Goal: Task Accomplishment & Management: Manage account settings

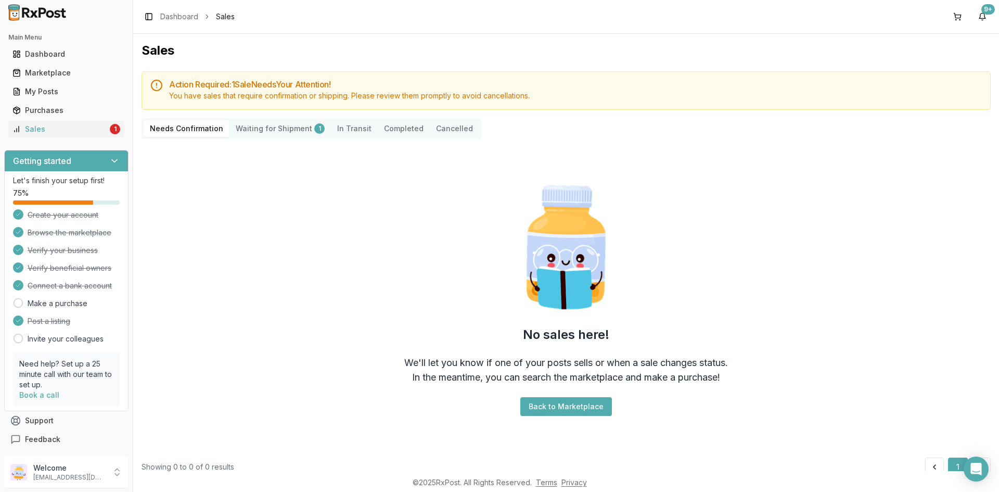
click at [288, 125] on Shipment "Waiting for Shipment 1" at bounding box center [279, 128] width 101 height 17
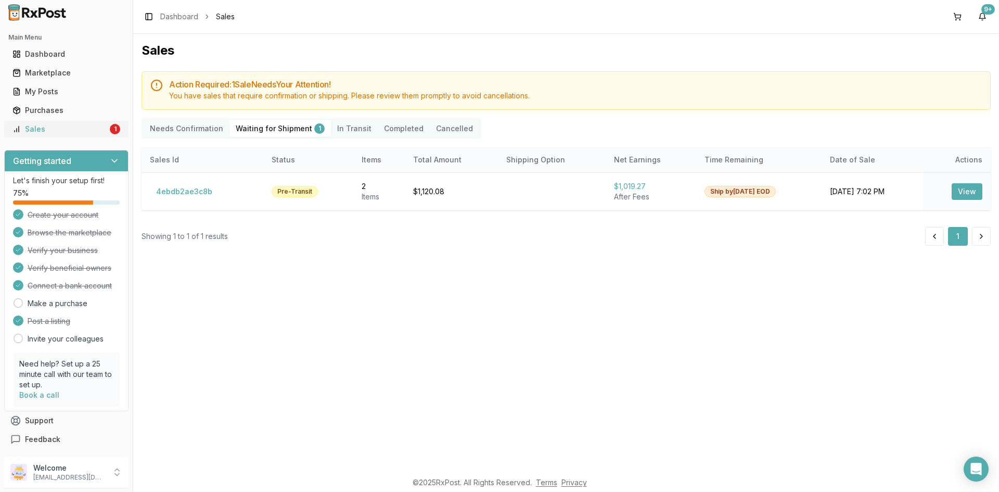
click at [28, 132] on div "Sales" at bounding box center [59, 129] width 95 height 10
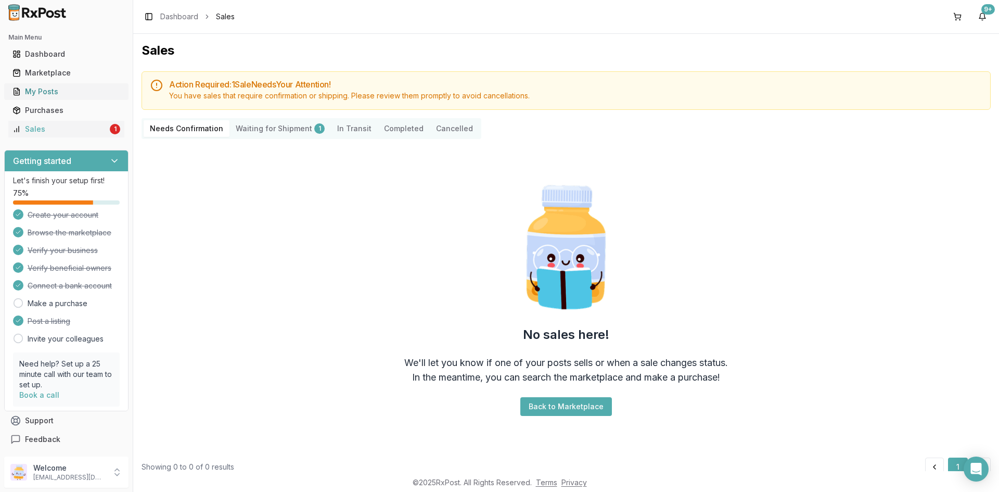
click at [37, 93] on div "My Posts" at bounding box center [66, 91] width 108 height 10
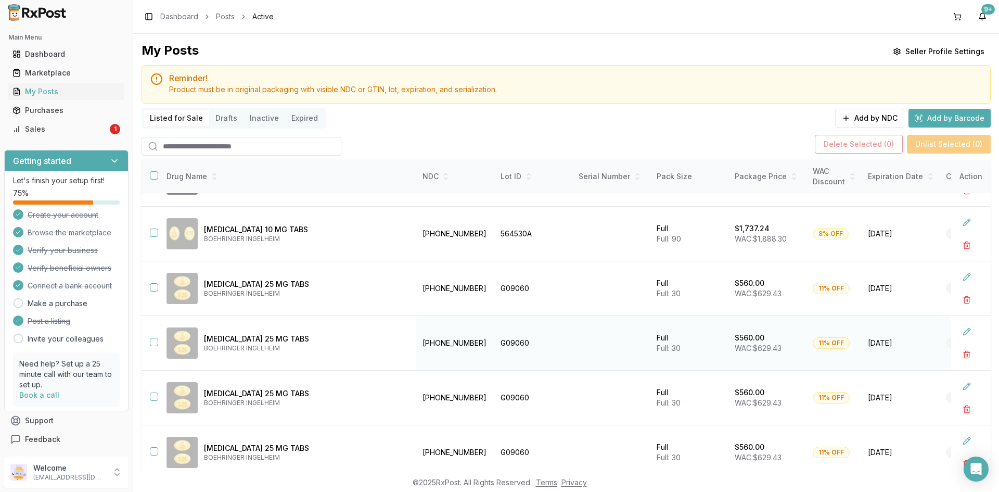
scroll to position [69, 0]
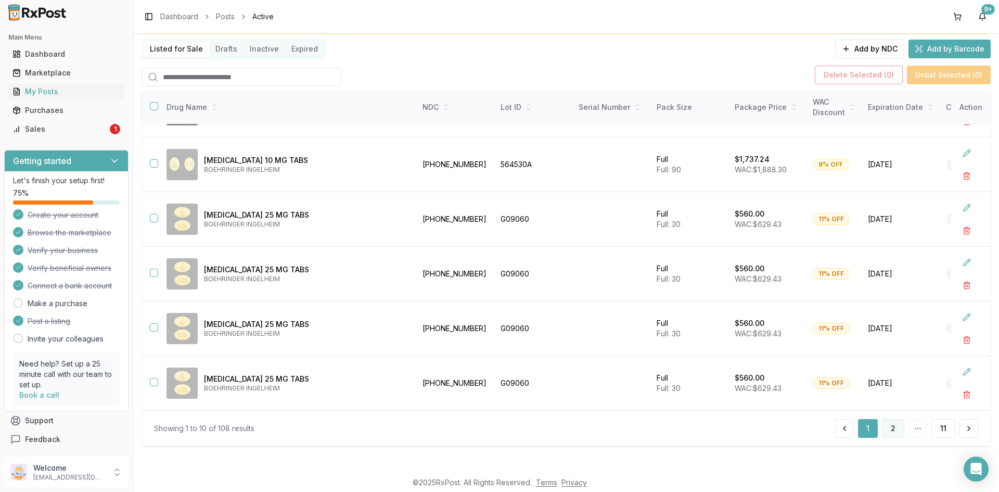
click at [891, 427] on button "2" at bounding box center [893, 428] width 22 height 19
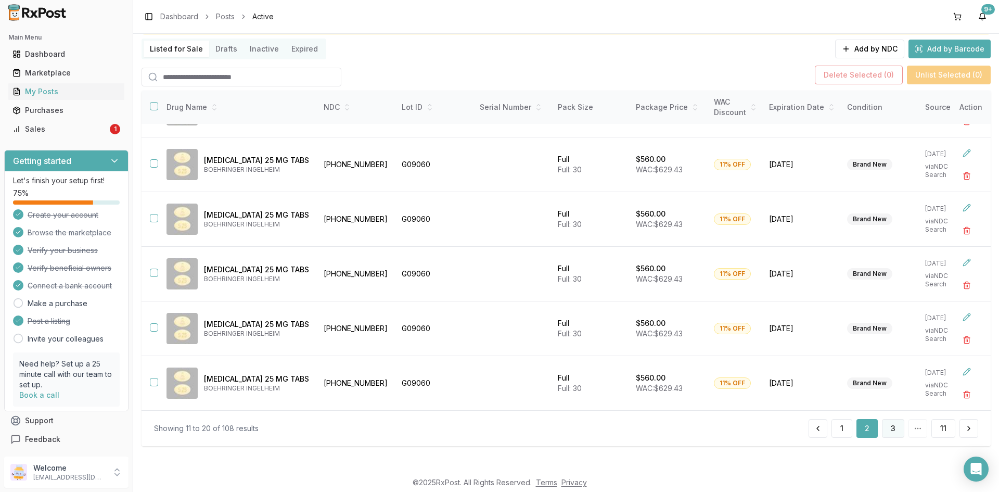
click at [891, 424] on button "3" at bounding box center [893, 428] width 22 height 19
click at [893, 427] on button "4" at bounding box center [892, 428] width 23 height 19
click at [893, 426] on button "5" at bounding box center [893, 428] width 22 height 19
click at [893, 426] on button "6" at bounding box center [893, 428] width 22 height 19
click at [892, 426] on button "7" at bounding box center [893, 428] width 22 height 19
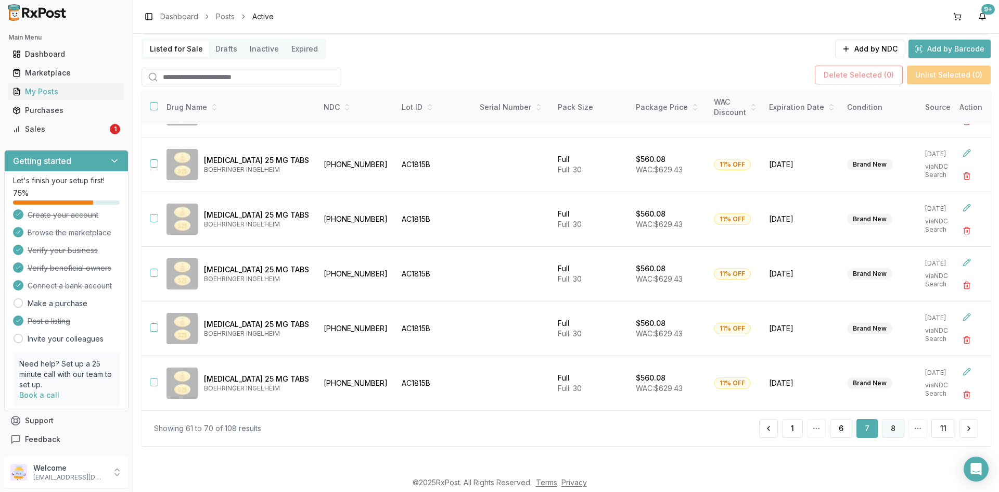
click at [891, 428] on button "8" at bounding box center [893, 428] width 22 height 19
